Goal: Information Seeking & Learning: Understand process/instructions

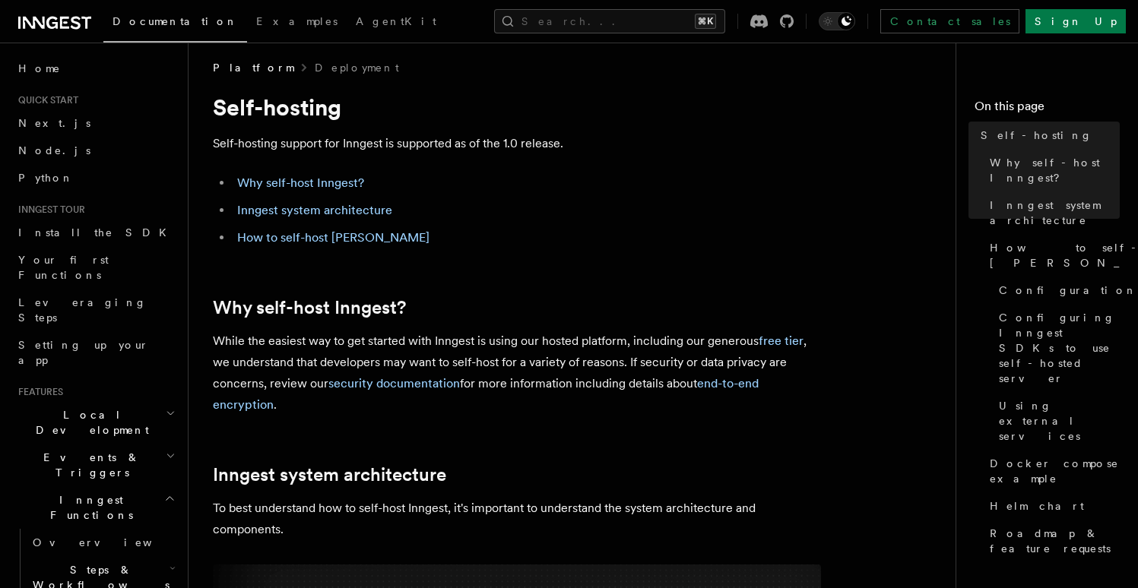
scroll to position [25, 0]
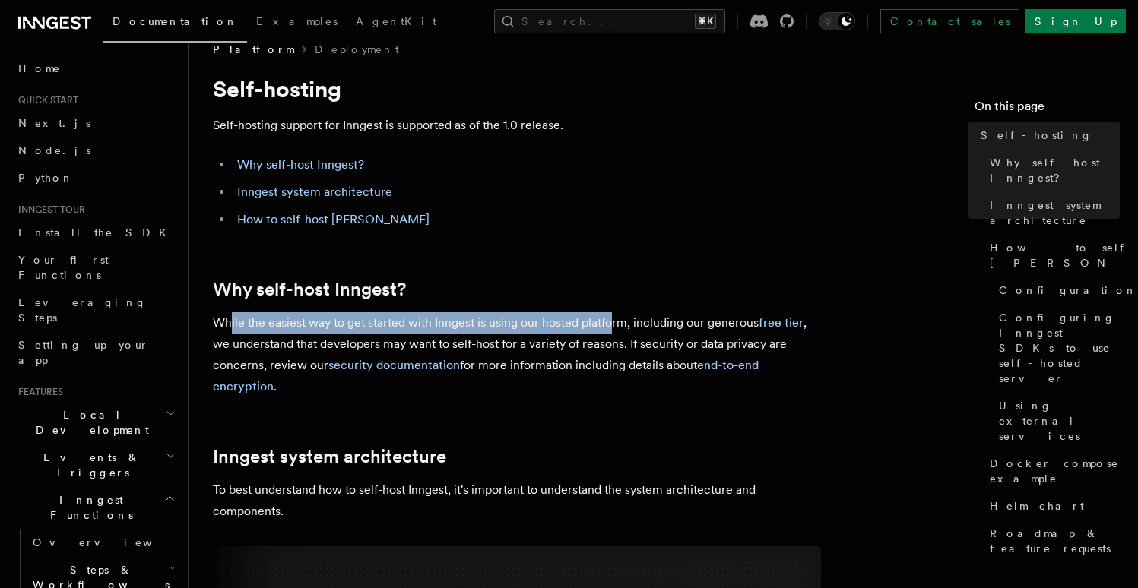
drag, startPoint x: 233, startPoint y: 323, endPoint x: 609, endPoint y: 322, distance: 376.2
click at [609, 322] on p "While the easiest way to get started with Inngest is using our hosted platform,…" at bounding box center [517, 354] width 608 height 85
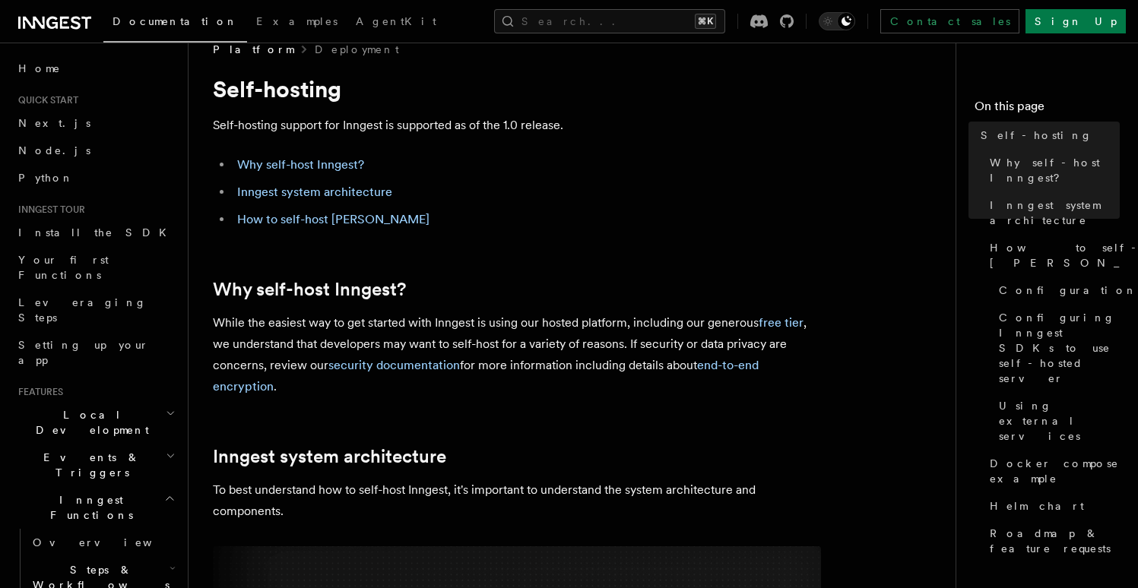
click at [609, 322] on p "While the easiest way to get started with Inngest is using our hosted platform,…" at bounding box center [517, 354] width 608 height 85
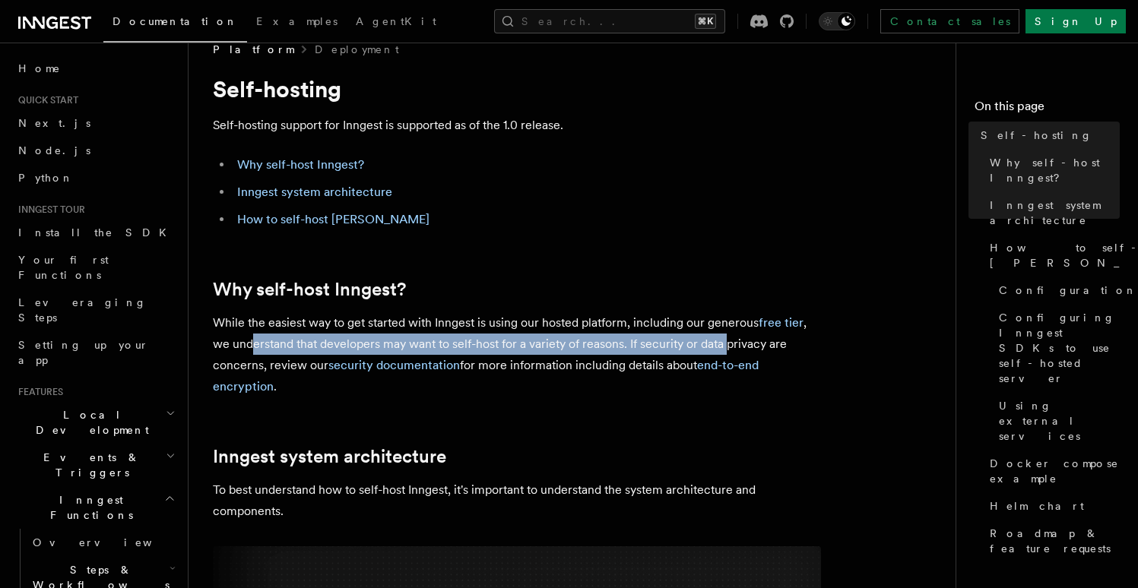
drag, startPoint x: 268, startPoint y: 355, endPoint x: 727, endPoint y: 349, distance: 459.1
click at [727, 349] on p "While the easiest way to get started with Inngest is using our hosted platform,…" at bounding box center [517, 354] width 608 height 85
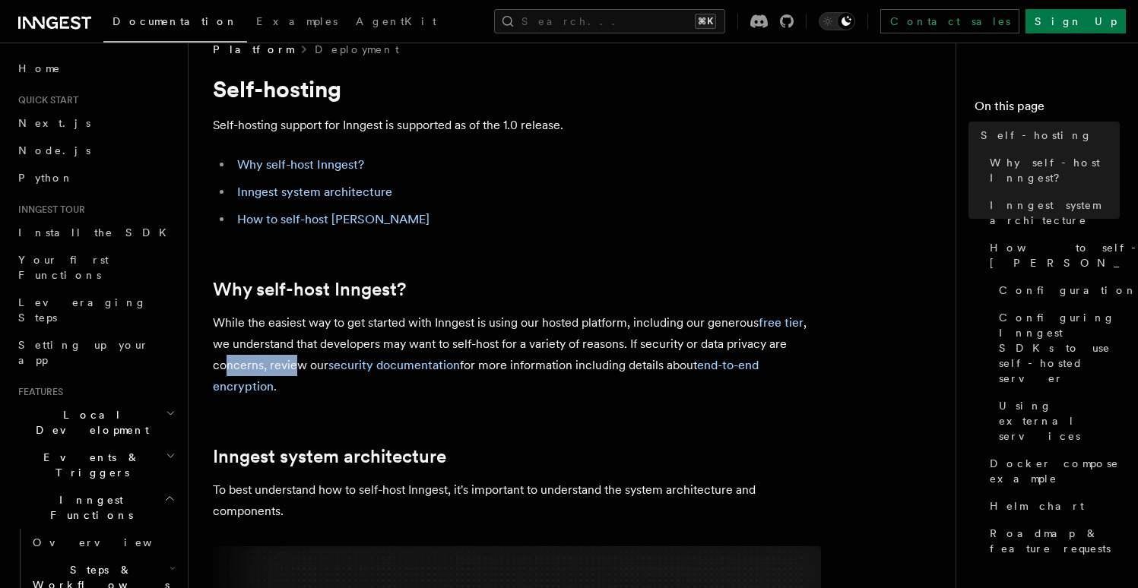
drag, startPoint x: 224, startPoint y: 362, endPoint x: 309, endPoint y: 369, distance: 84.7
click at [299, 369] on p "While the easiest way to get started with Inngest is using our hosted platform,…" at bounding box center [517, 354] width 608 height 85
click at [575, 370] on p "While the easiest way to get started with Inngest is using our hosted platform,…" at bounding box center [517, 354] width 608 height 85
click at [576, 370] on p "While the easiest way to get started with Inngest is using our hosted platform,…" at bounding box center [517, 354] width 608 height 85
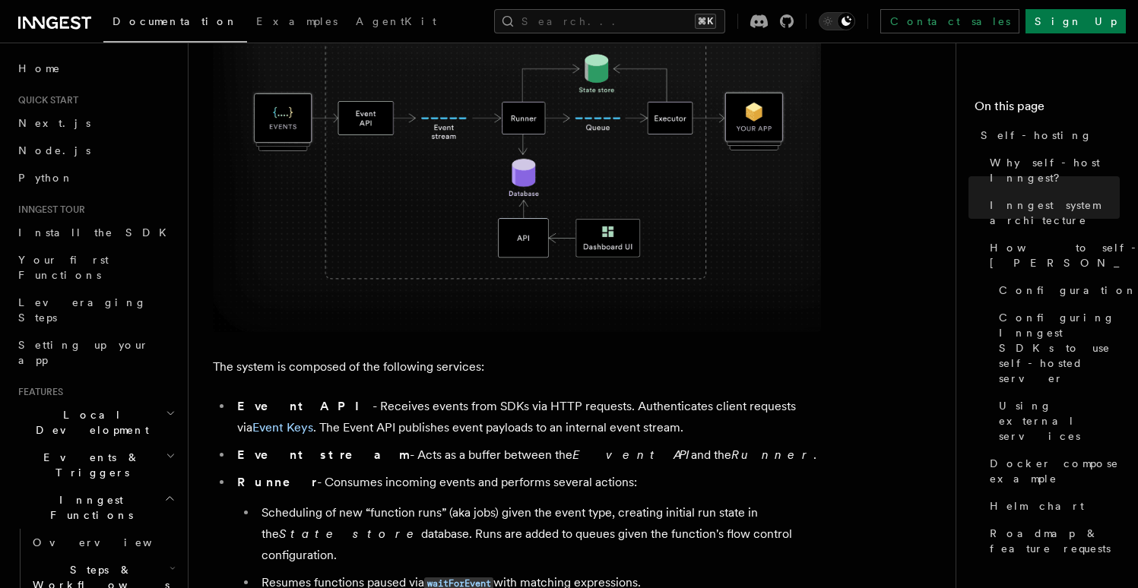
scroll to position [608, 0]
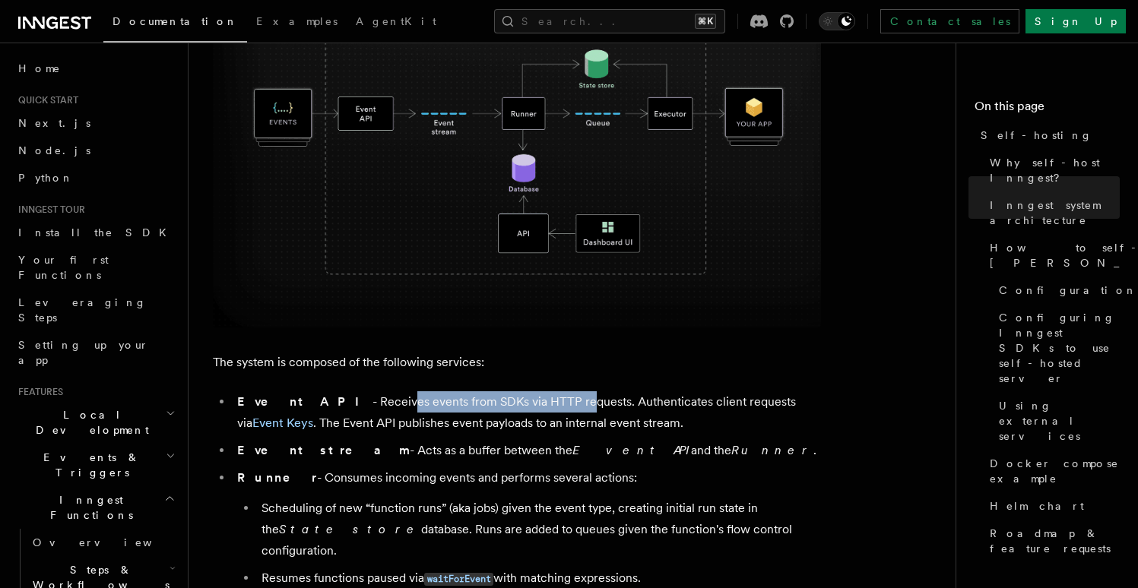
drag, startPoint x: 334, startPoint y: 402, endPoint x: 507, endPoint y: 403, distance: 172.5
click at [507, 403] on li "Event API - Receives events from SDKs via HTTP requests. Authenticates client r…" at bounding box center [527, 412] width 588 height 43
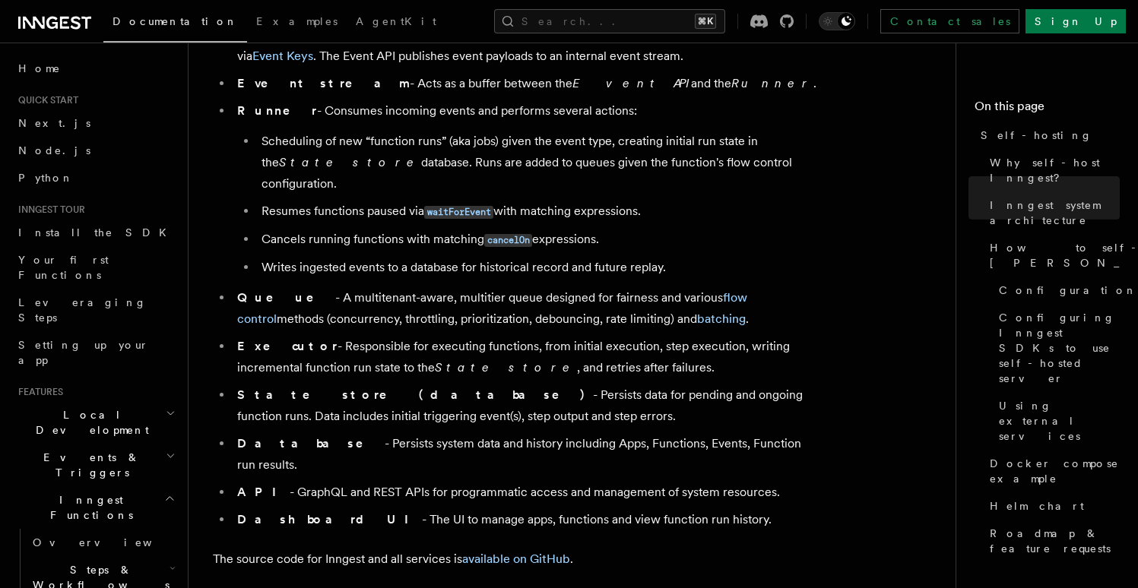
scroll to position [1131, 0]
